Goal: Check status: Check status

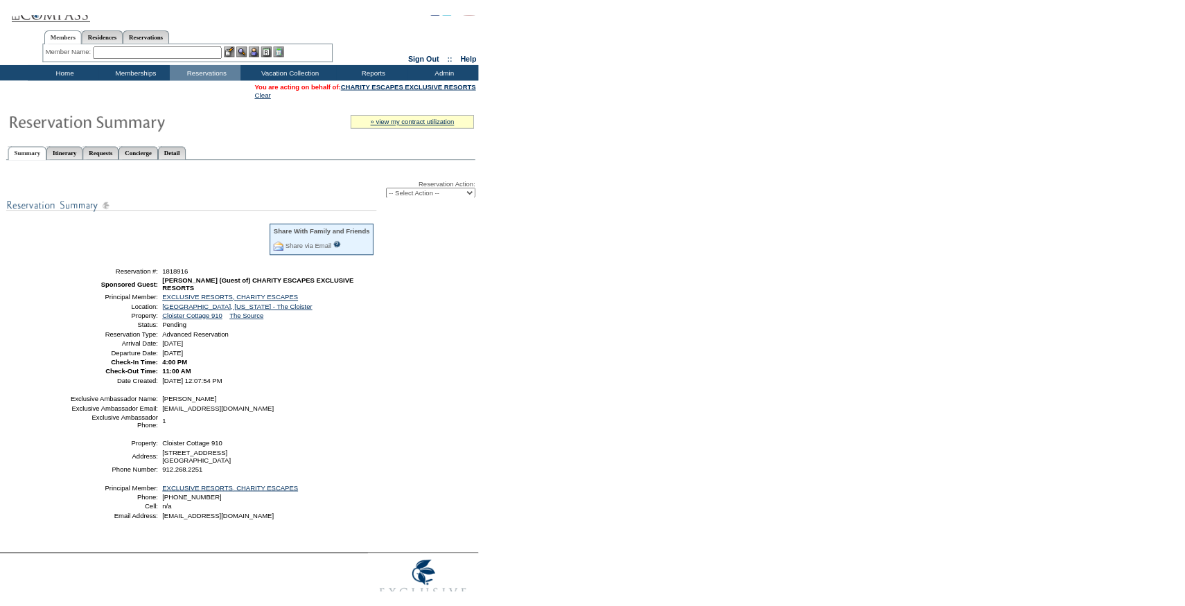
scroll to position [23, 0]
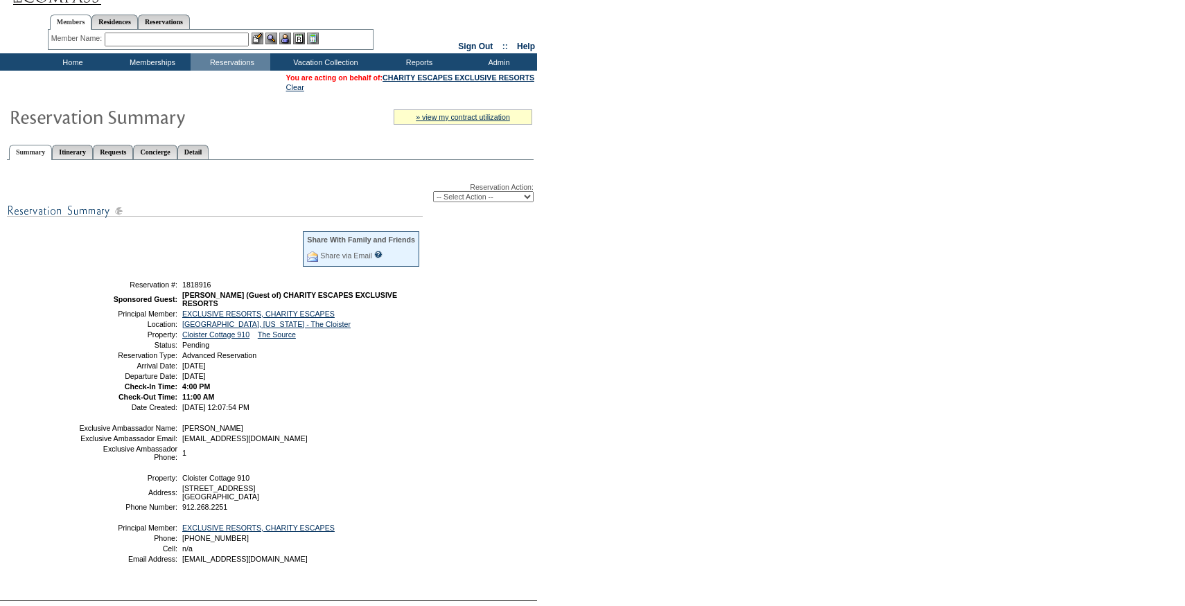
click at [417, 401] on td "11:00 AM" at bounding box center [299, 397] width 241 height 8
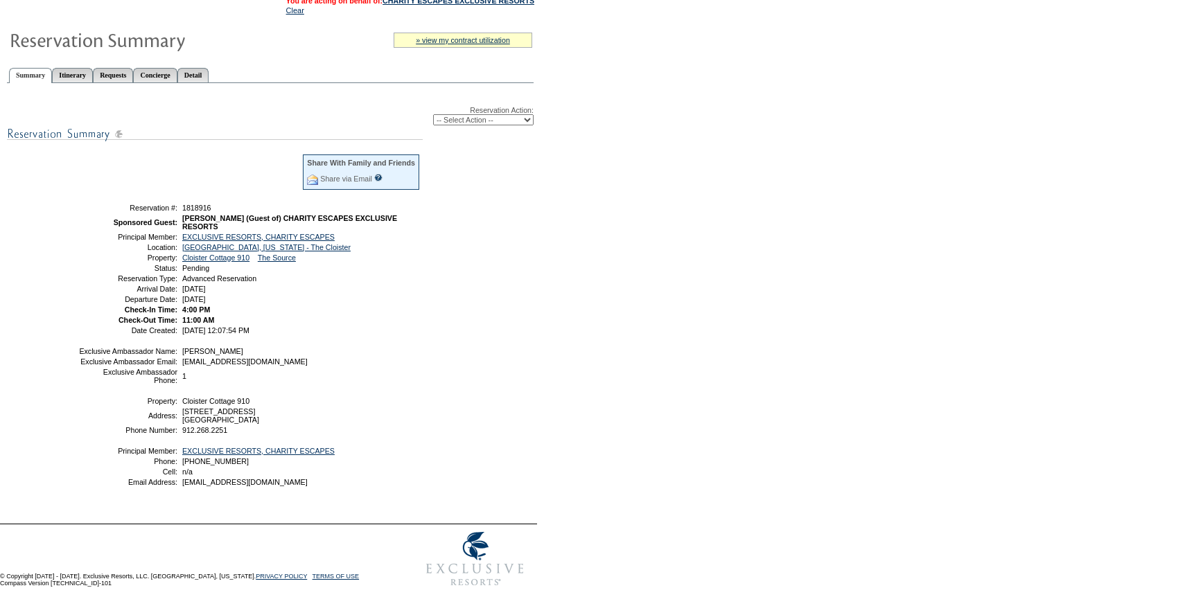
click at [391, 306] on table "Share With Family and Friends Share via Email Share Reservation Information Ple…" at bounding box center [249, 243] width 346 height 185
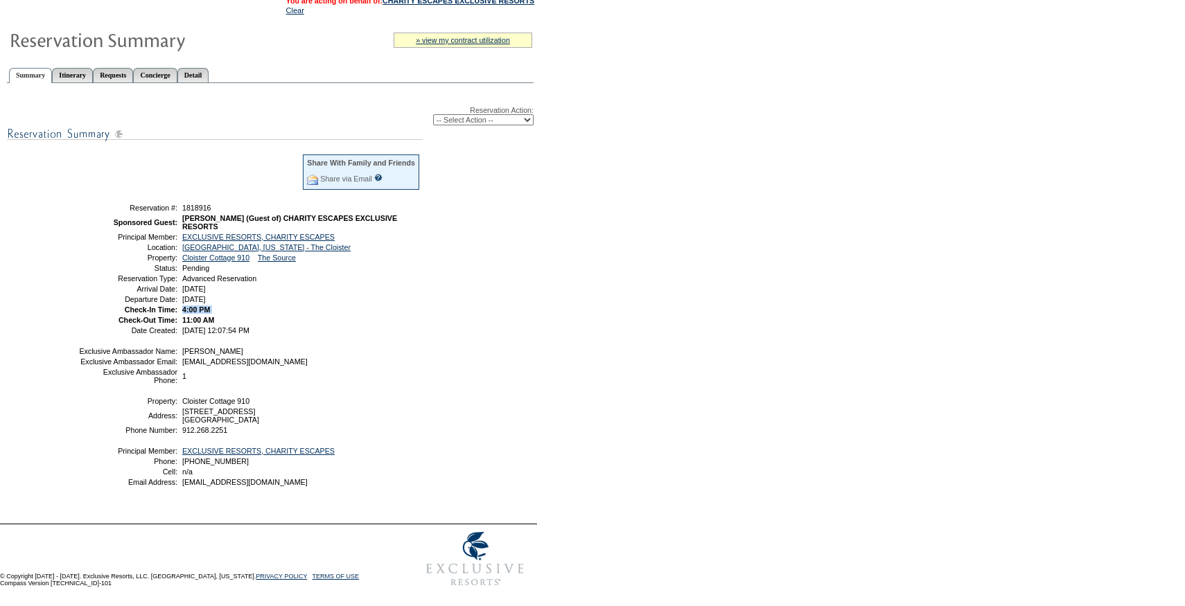
click at [391, 306] on table "Share With Family and Friends Share via Email Share Reservation Information Ple…" at bounding box center [249, 243] width 346 height 185
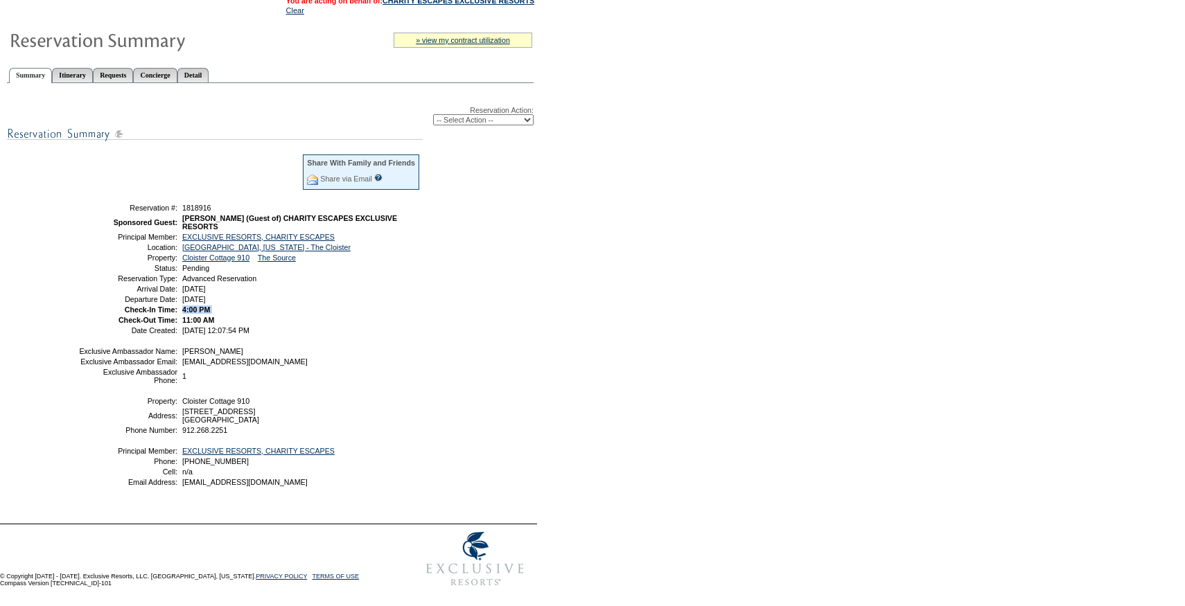
click at [391, 306] on table "Share With Family and Friends Share via Email Share Reservation Information Ple…" at bounding box center [249, 243] width 346 height 185
click at [910, 201] on form "Follow Us ::" at bounding box center [592, 247] width 1185 height 694
click at [432, 380] on div "Reservation Action: -- Select Action -- Modify Reservation Dates Modify Reserva…" at bounding box center [270, 302] width 527 height 423
click at [209, 76] on link "Detail" at bounding box center [193, 75] width 32 height 15
